Goal: Information Seeking & Learning: Find specific fact

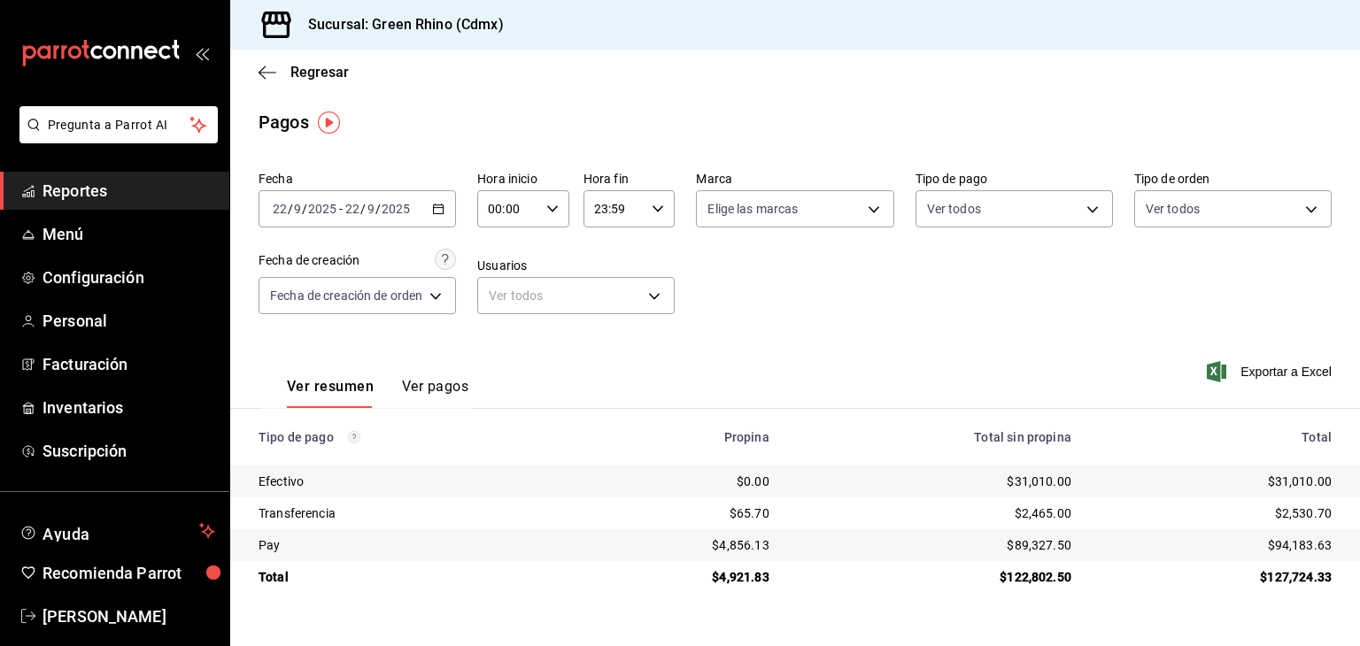
click at [319, 85] on div "Regresar" at bounding box center [794, 72] width 1129 height 45
click at [319, 74] on span "Regresar" at bounding box center [319, 72] width 58 height 17
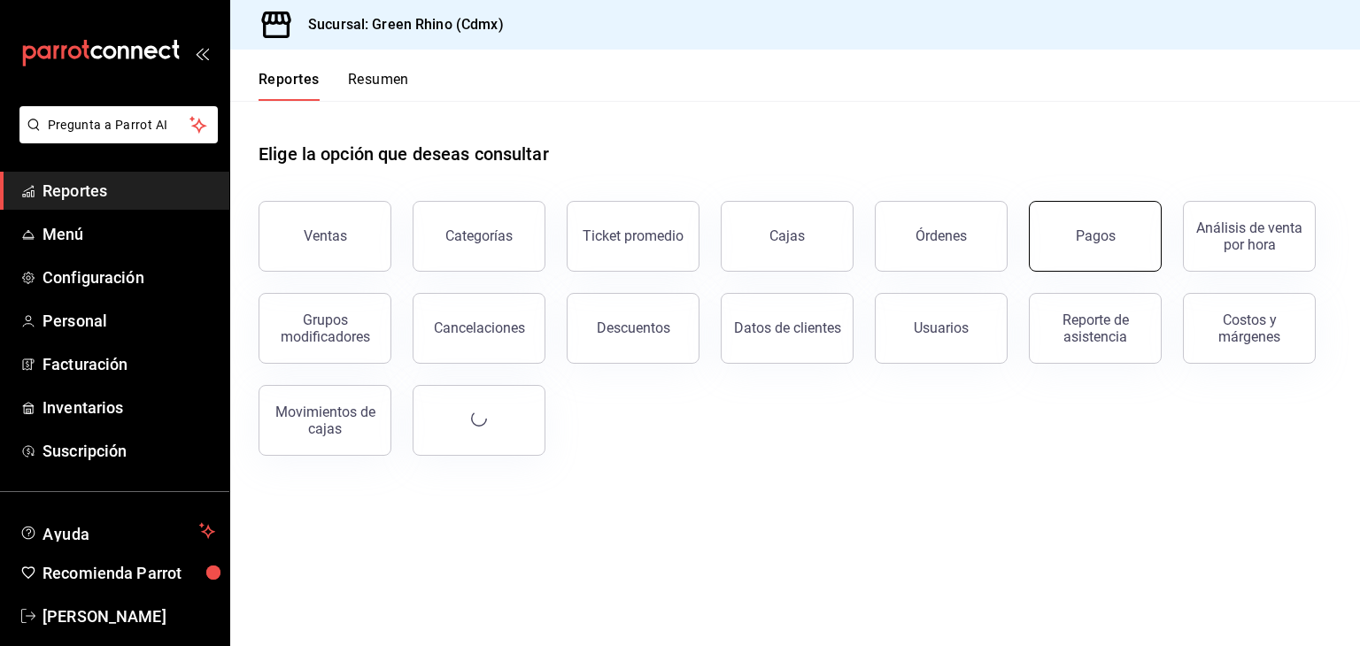
click at [1116, 239] on button "Pagos" at bounding box center [1095, 236] width 133 height 71
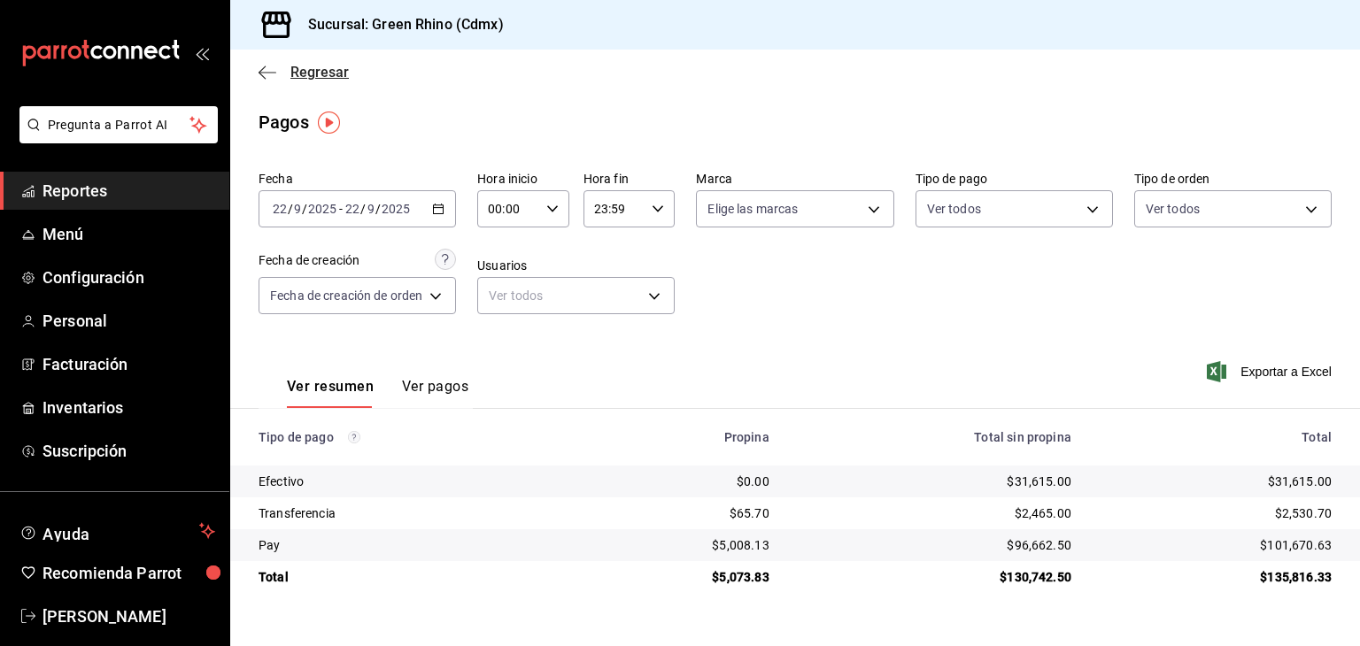
click at [297, 72] on span "Regresar" at bounding box center [319, 72] width 58 height 17
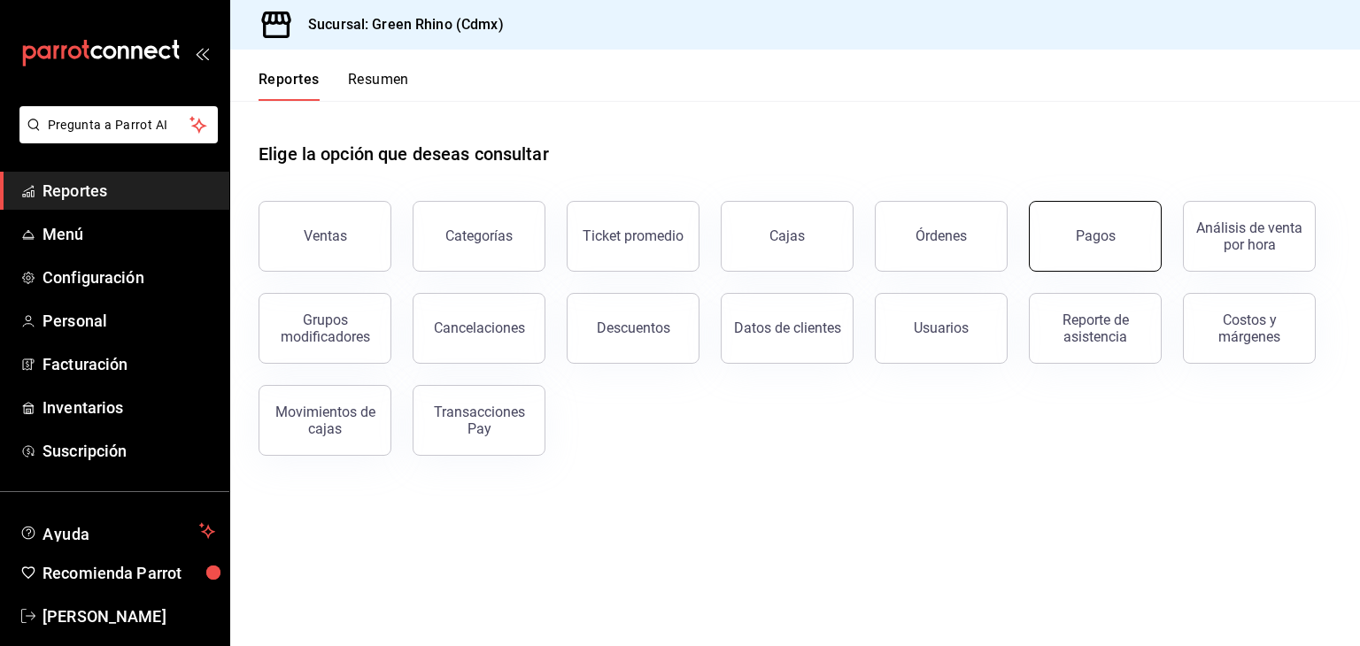
click at [1133, 249] on button "Pagos" at bounding box center [1095, 236] width 133 height 71
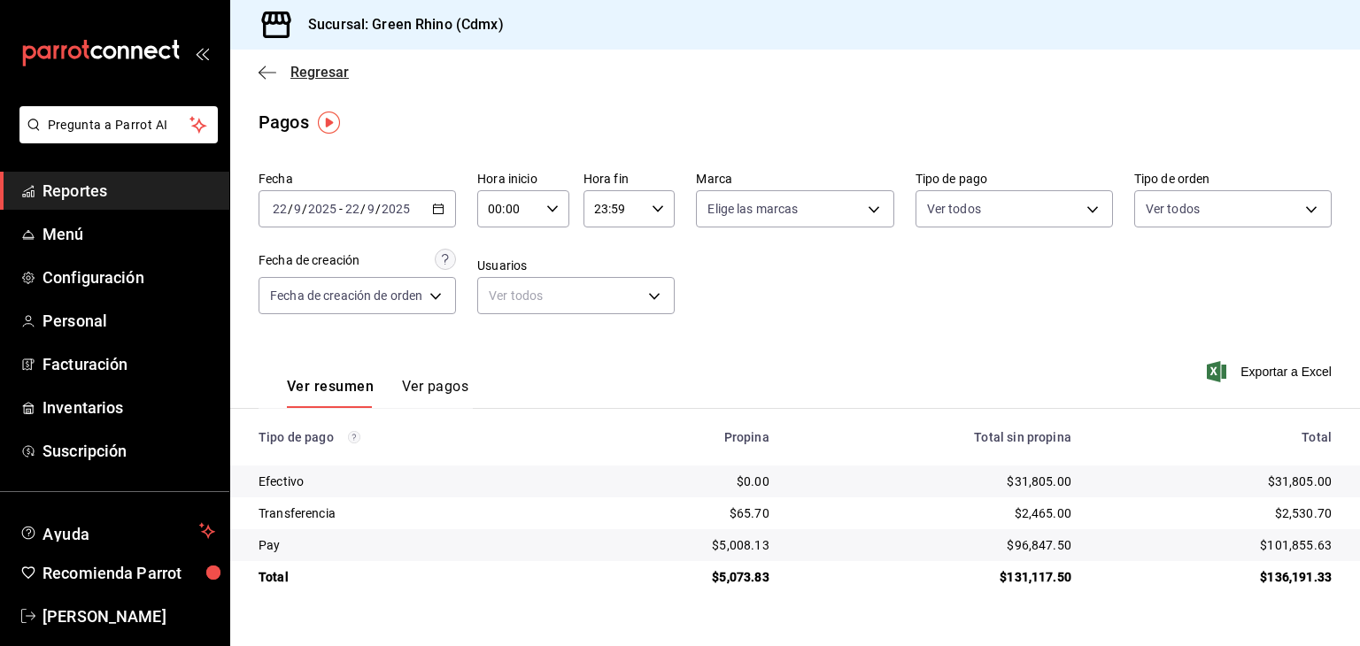
click at [294, 72] on span "Regresar" at bounding box center [319, 72] width 58 height 17
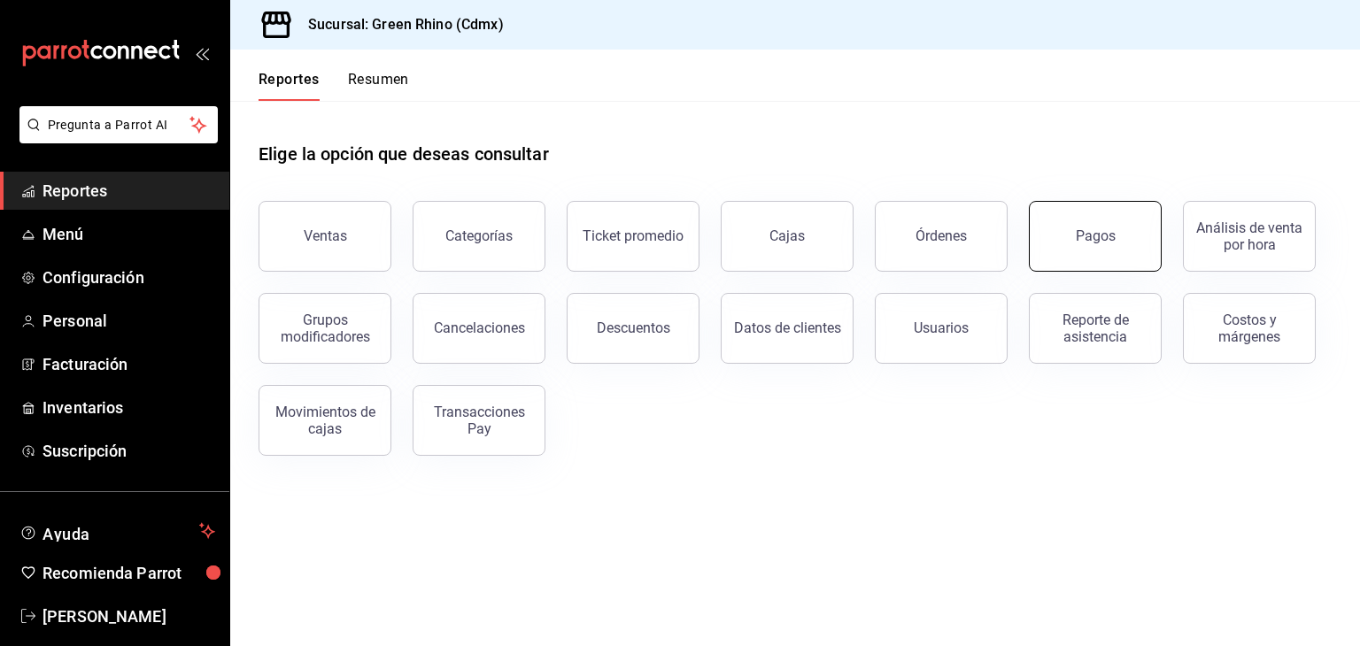
click at [1110, 244] on button "Pagos" at bounding box center [1095, 236] width 133 height 71
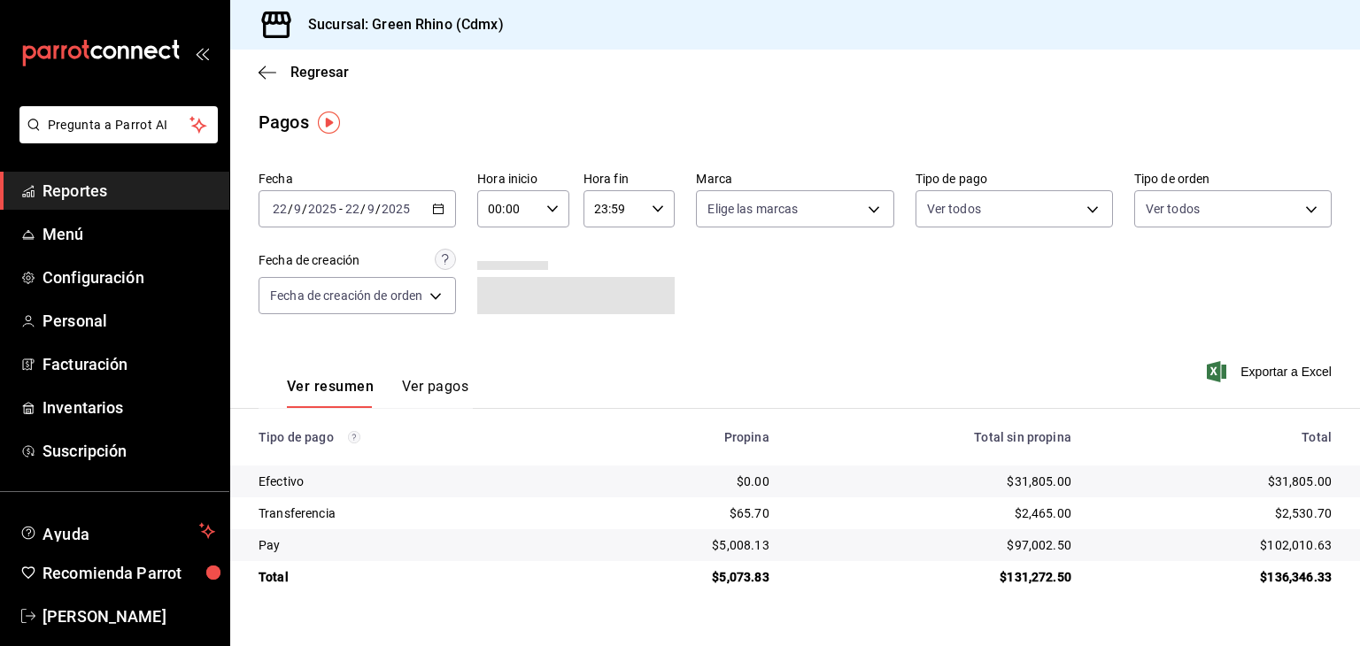
click at [1271, 578] on div "$136,346.33" at bounding box center [1215, 577] width 232 height 18
click at [275, 68] on icon "button" at bounding box center [267, 73] width 18 height 16
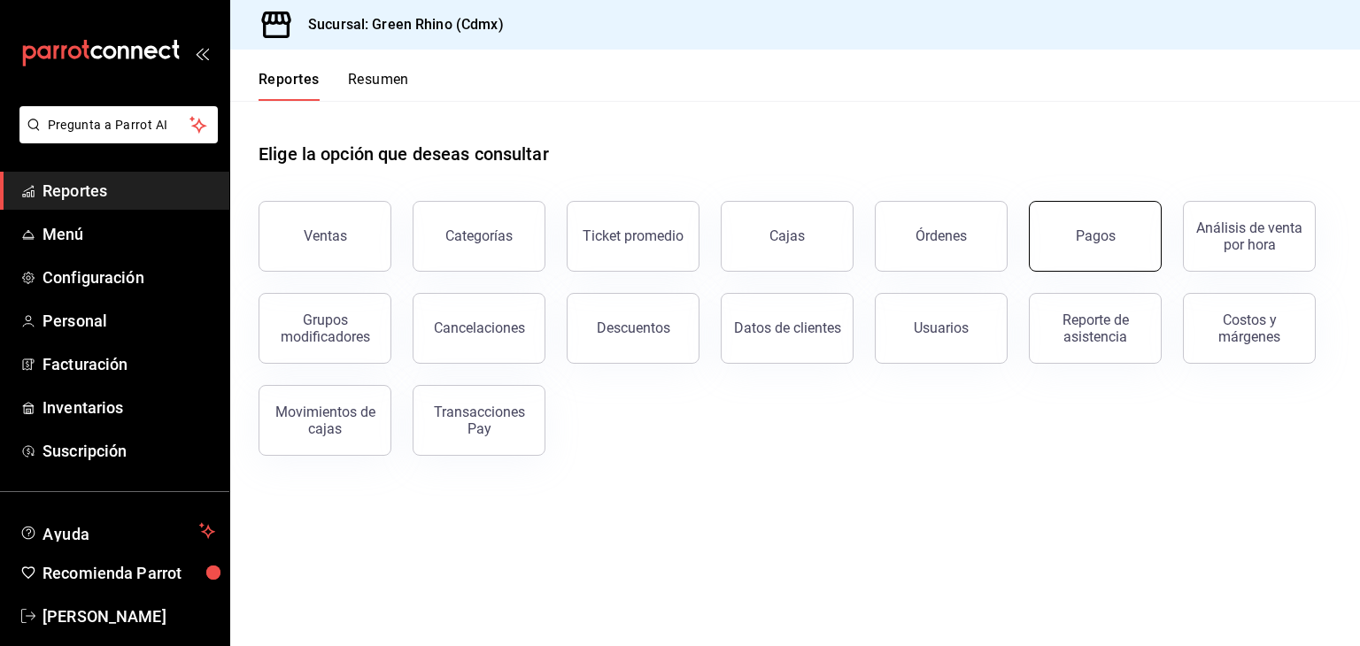
click at [1106, 213] on button "Pagos" at bounding box center [1095, 236] width 133 height 71
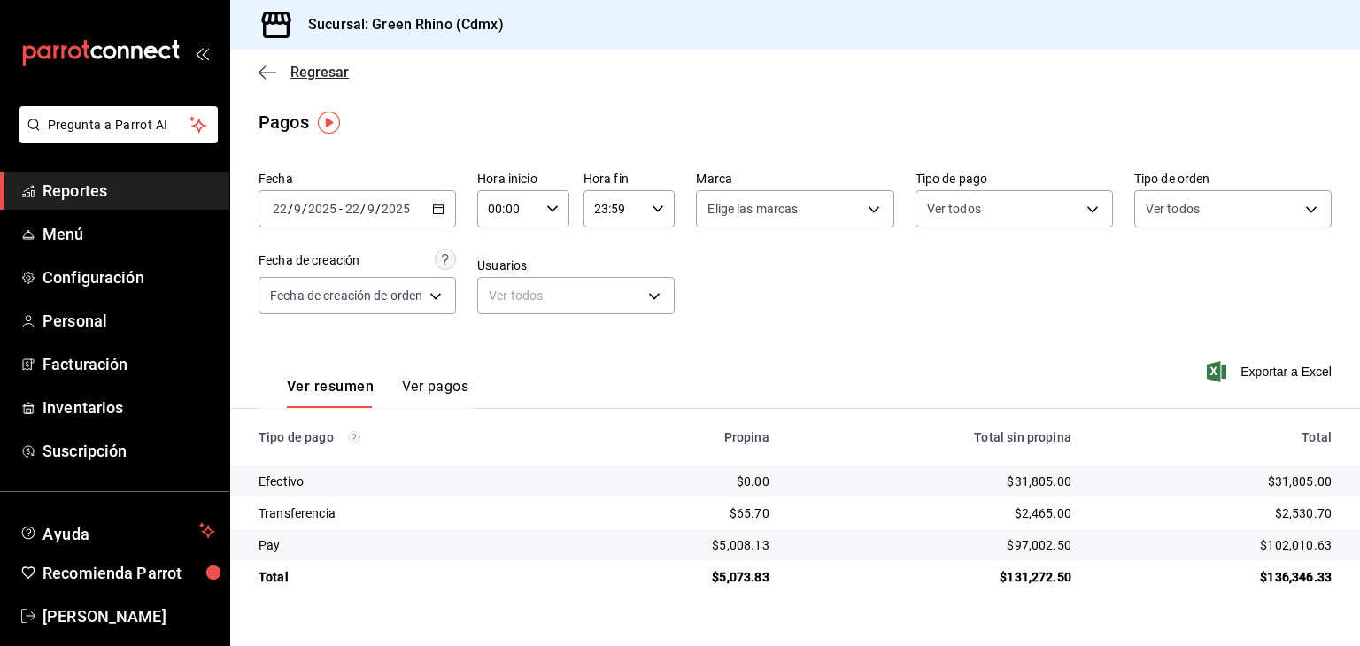
click at [312, 65] on span "Regresar" at bounding box center [319, 72] width 58 height 17
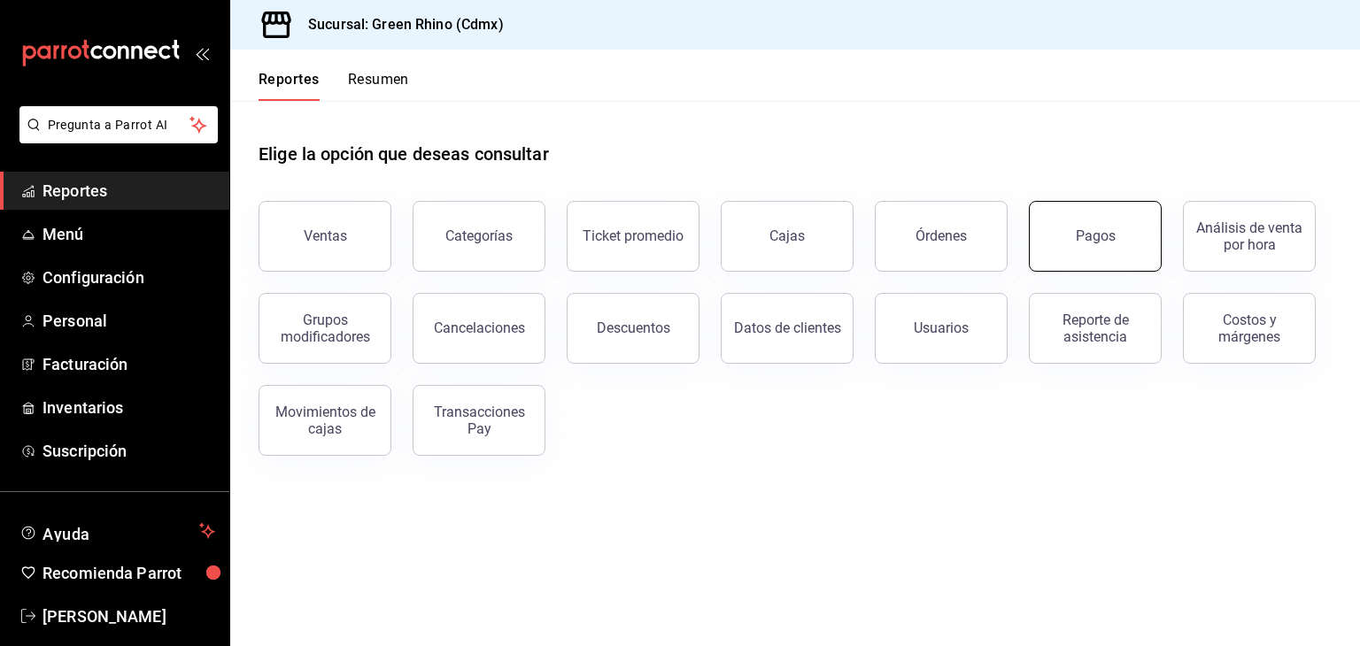
click at [1083, 220] on button "Pagos" at bounding box center [1095, 236] width 133 height 71
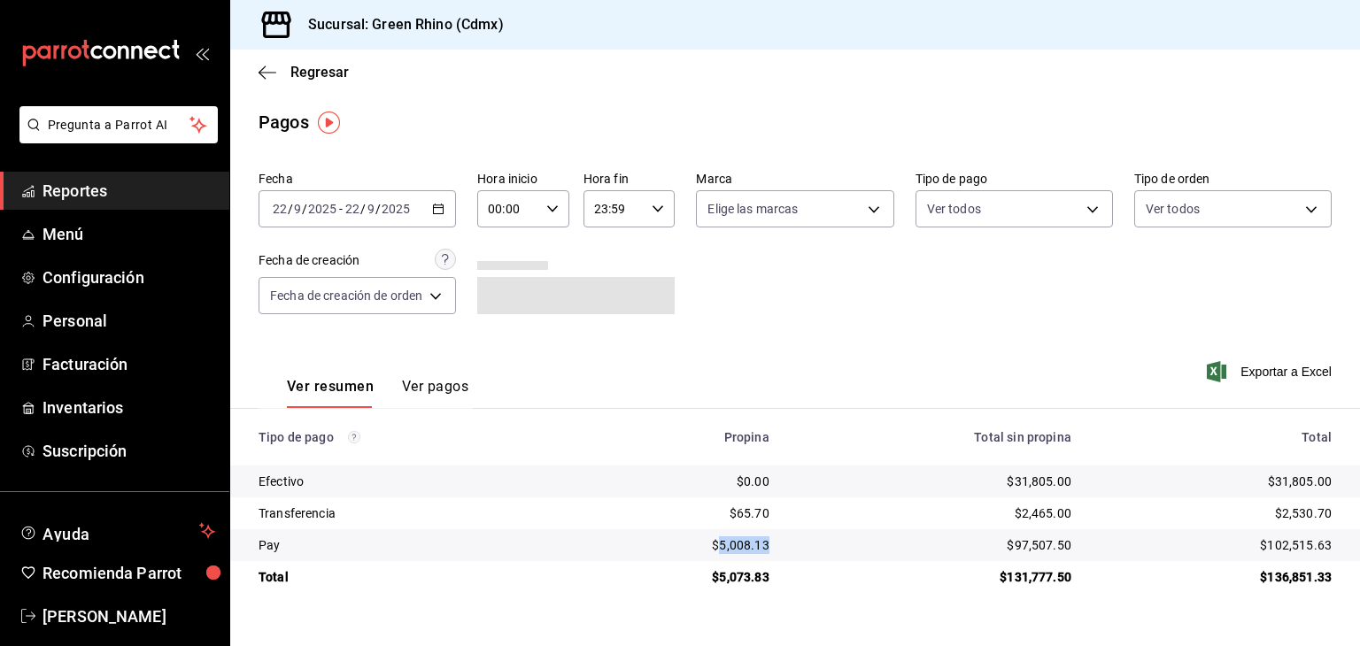
drag, startPoint x: 779, startPoint y: 545, endPoint x: 723, endPoint y: 550, distance: 55.9
click at [723, 550] on td "$5,008.13" at bounding box center [679, 545] width 205 height 32
copy div "5,008.13"
drag, startPoint x: 1052, startPoint y: 482, endPoint x: 1012, endPoint y: 482, distance: 39.8
click at [1012, 482] on td "$31,805.00" at bounding box center [934, 482] width 302 height 32
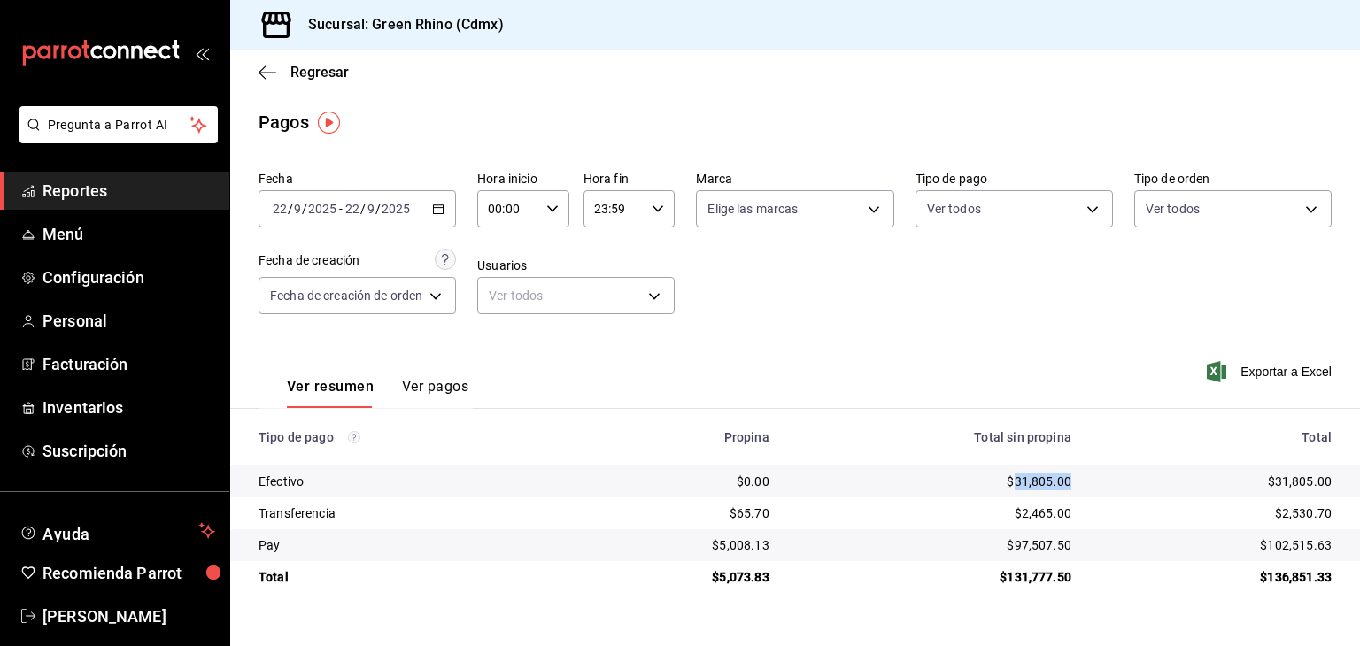
copy div "31,805.00"
drag, startPoint x: 1306, startPoint y: 546, endPoint x: 1271, endPoint y: 545, distance: 34.5
click at [1271, 545] on td "$102,515.63" at bounding box center [1222, 545] width 274 height 32
copy div "102,515.63"
drag, startPoint x: 1280, startPoint y: 516, endPoint x: 1334, endPoint y: 516, distance: 54.0
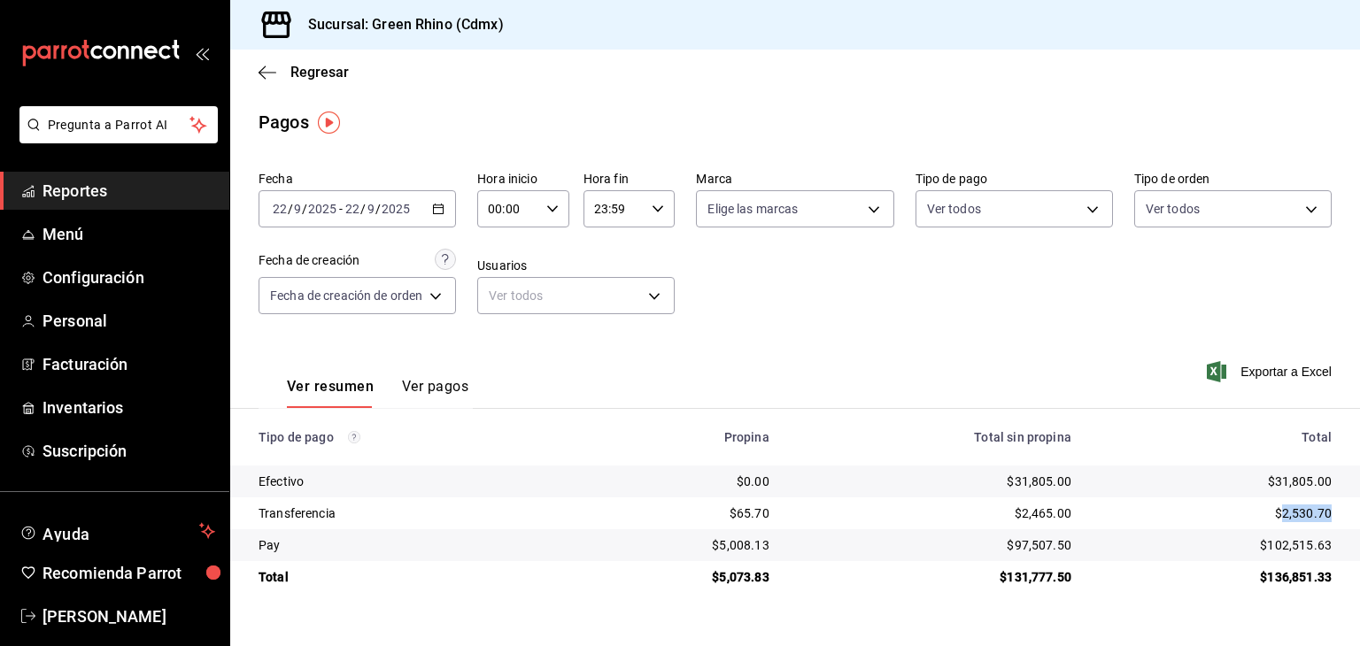
click at [1334, 516] on td "$2,530.70" at bounding box center [1222, 513] width 274 height 32
copy div "2,530.70"
click at [300, 70] on span "Regresar" at bounding box center [319, 72] width 58 height 17
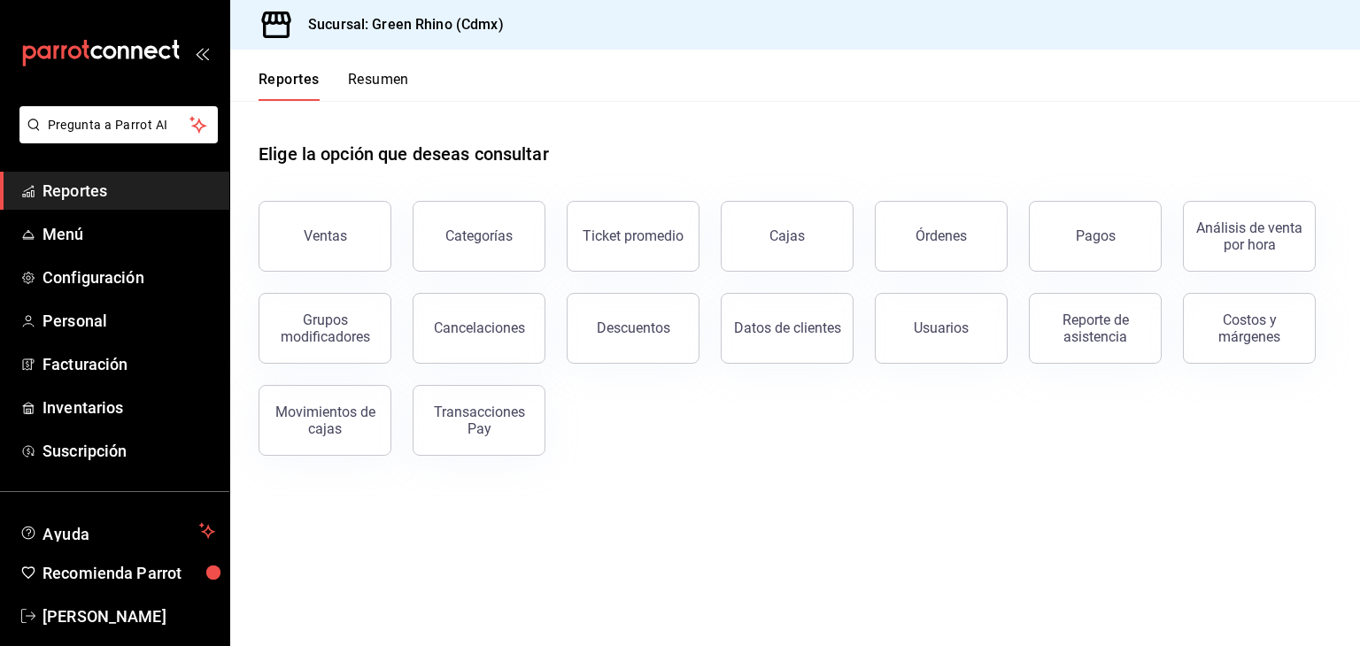
click at [376, 66] on div "Reportes Resumen" at bounding box center [319, 75] width 179 height 51
click at [374, 84] on button "Resumen" at bounding box center [378, 86] width 61 height 30
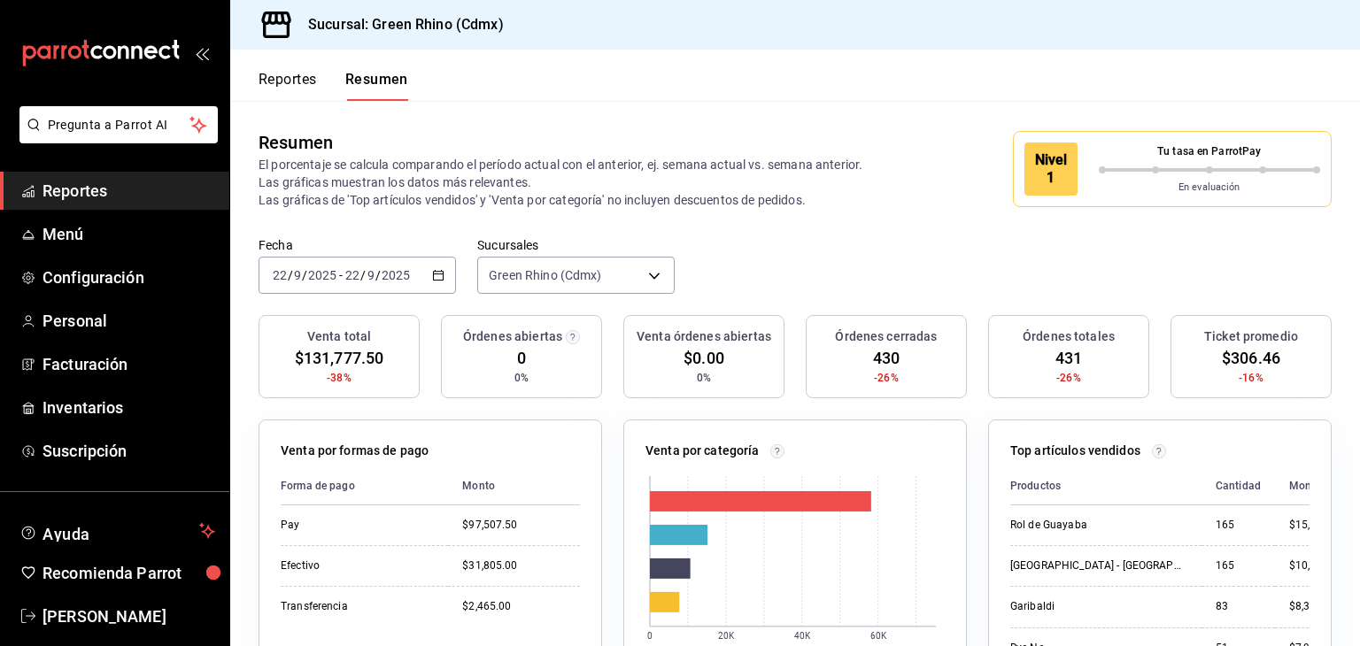
click at [1177, 160] on div "Tu tasa en ParrotPay" at bounding box center [1210, 154] width 222 height 23
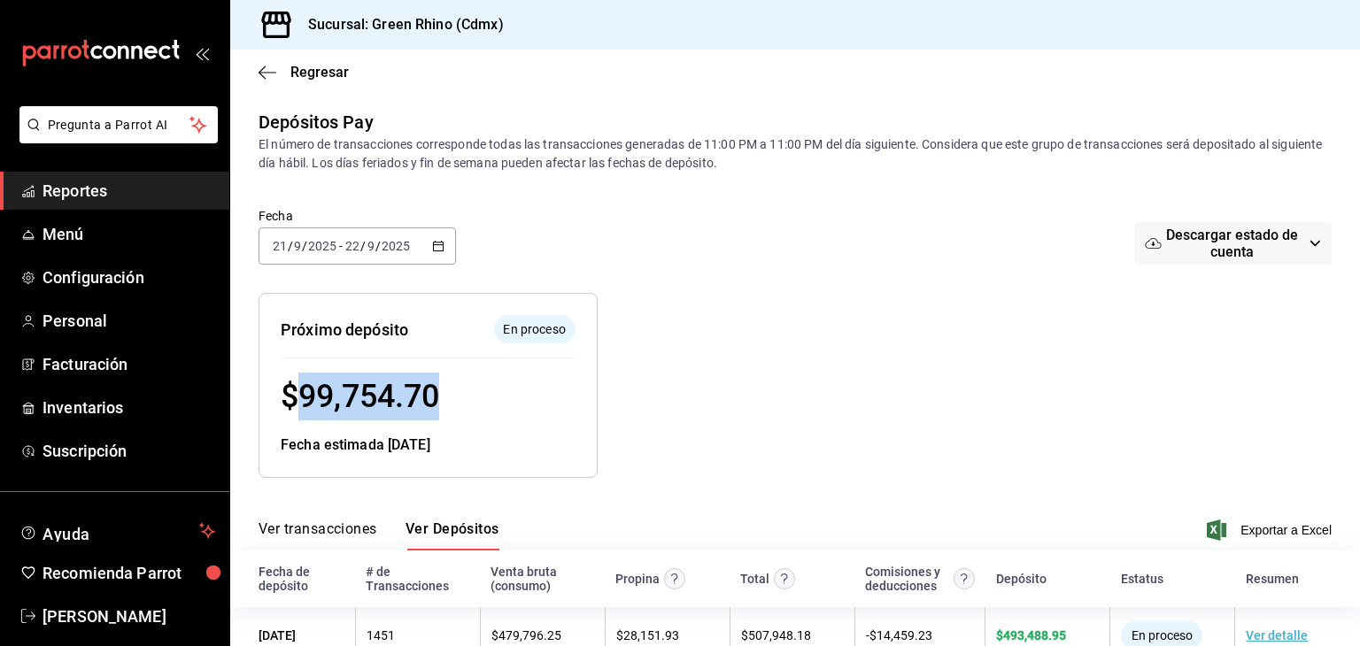
drag, startPoint x: 485, startPoint y: 412, endPoint x: 301, endPoint y: 408, distance: 184.2
click at [301, 408] on div "$ 99,754.70" at bounding box center [428, 397] width 295 height 48
copy span "99,754.70"
click at [818, 349] on div at bounding box center [873, 371] width 551 height 213
